Goal: Understand site structure: Understand site structure

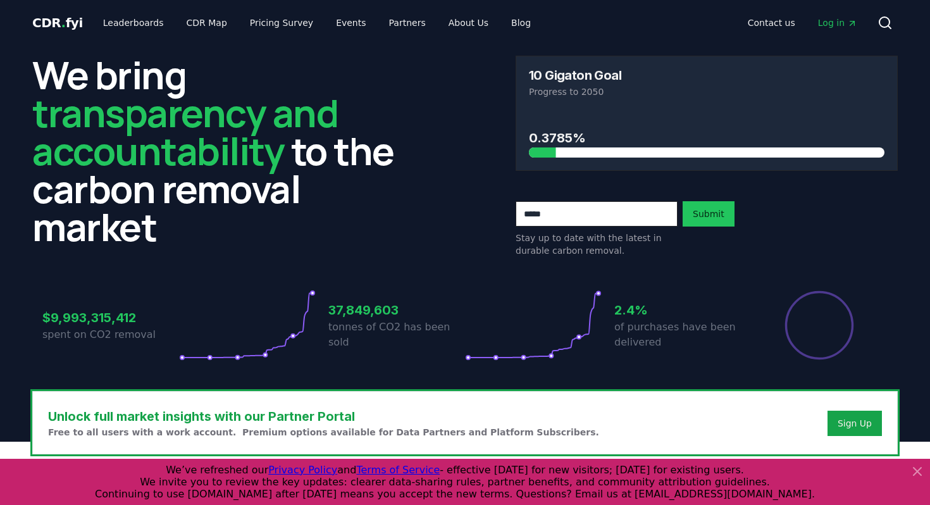
drag, startPoint x: 579, startPoint y: 151, endPoint x: 637, endPoint y: 145, distance: 58.4
click at [639, 149] on div at bounding box center [706, 152] width 355 height 10
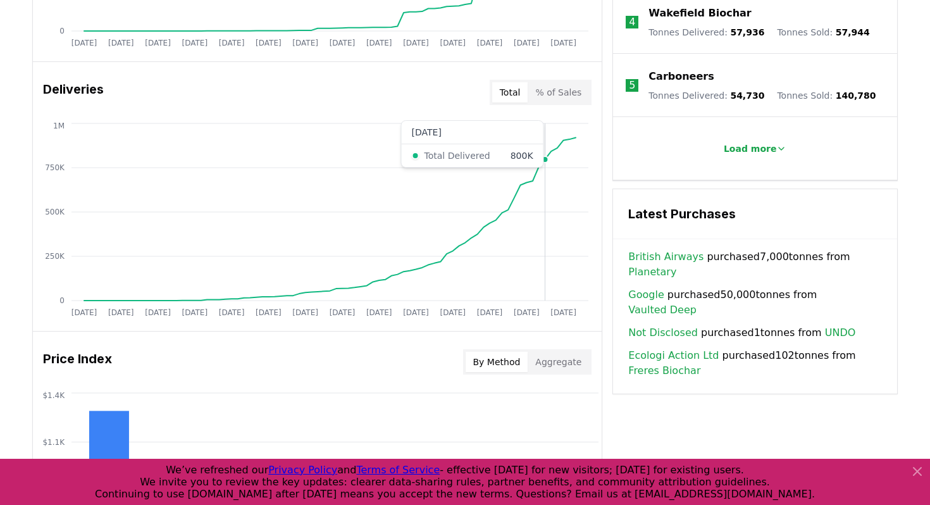
scroll to position [727, 0]
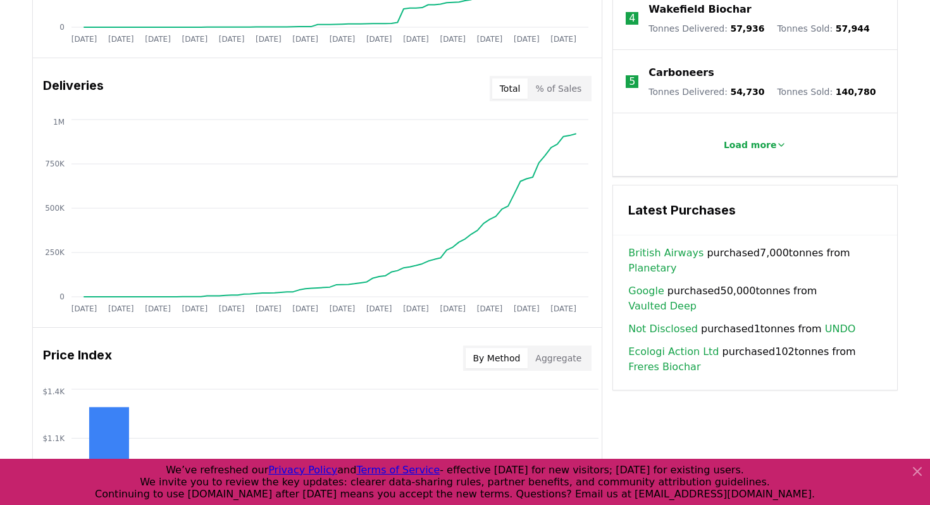
click at [576, 79] on button "% of Sales" at bounding box center [558, 88] width 61 height 20
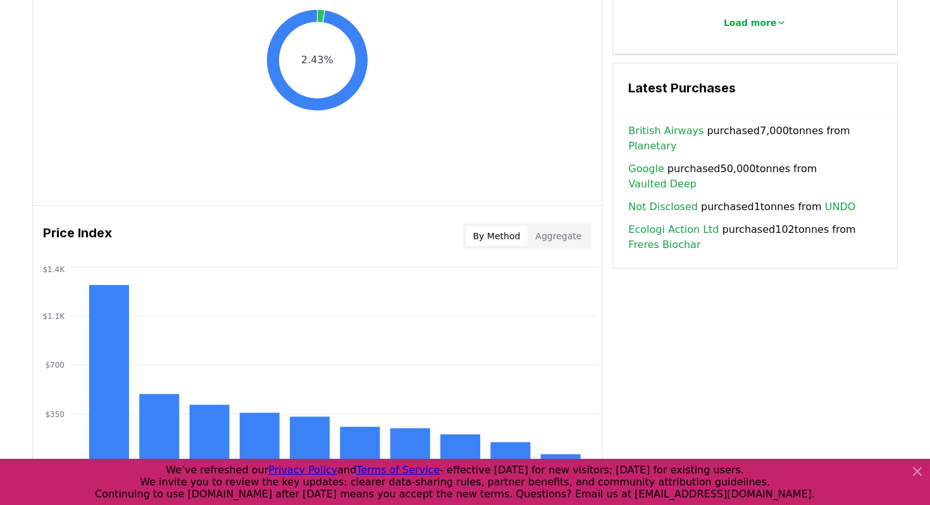
scroll to position [882, 0]
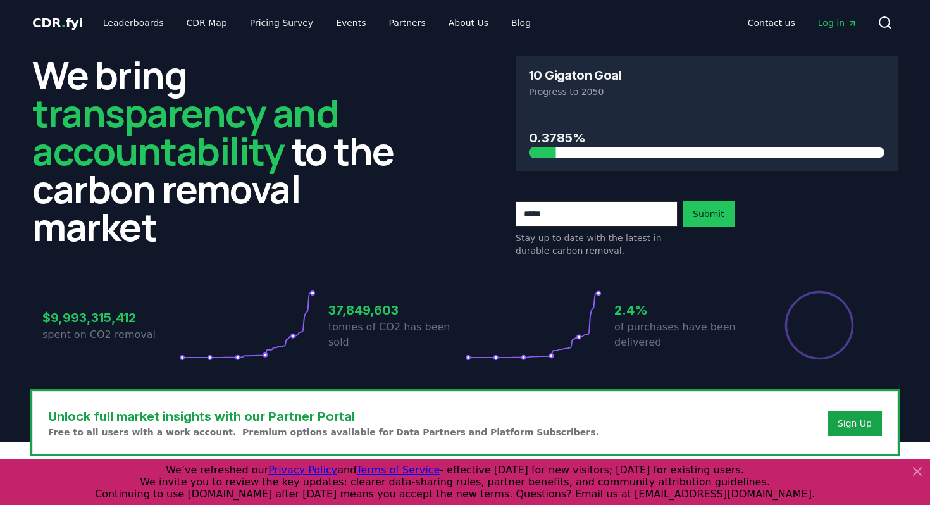
click at [51, 24] on span "CDR . fyi" at bounding box center [57, 22] width 51 height 15
